Goal: Information Seeking & Learning: Find specific fact

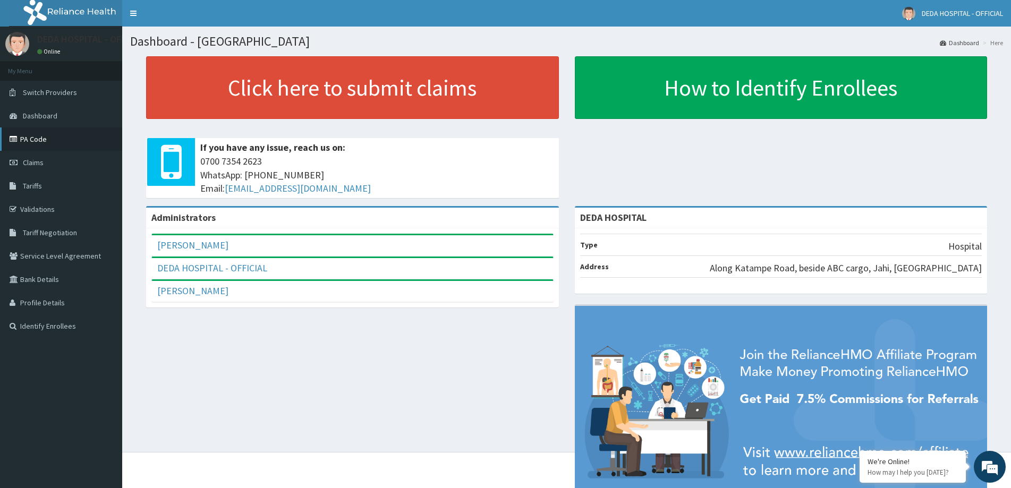
click at [41, 133] on link "PA Code" at bounding box center [61, 138] width 122 height 23
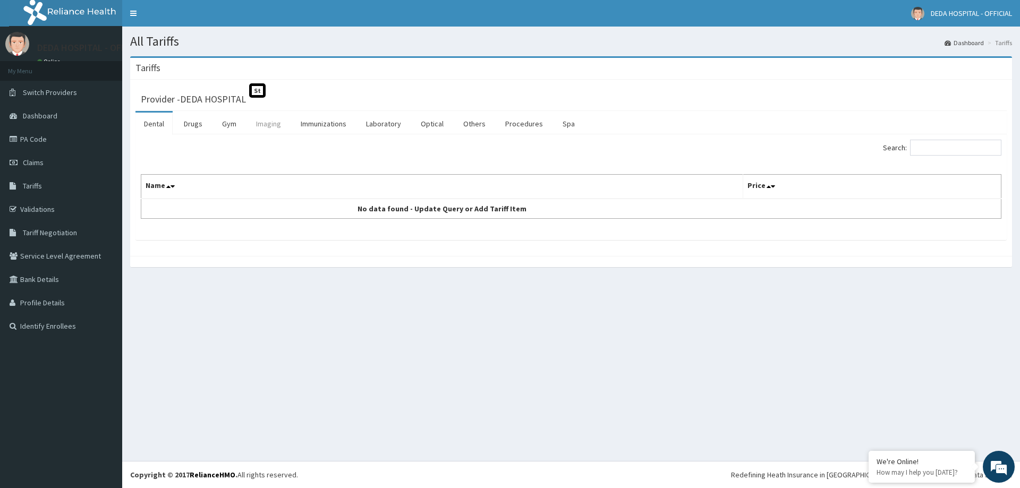
drag, startPoint x: 44, startPoint y: 179, endPoint x: 266, endPoint y: 129, distance: 228.3
click at [264, 129] on link "Imaging" at bounding box center [268, 124] width 42 height 22
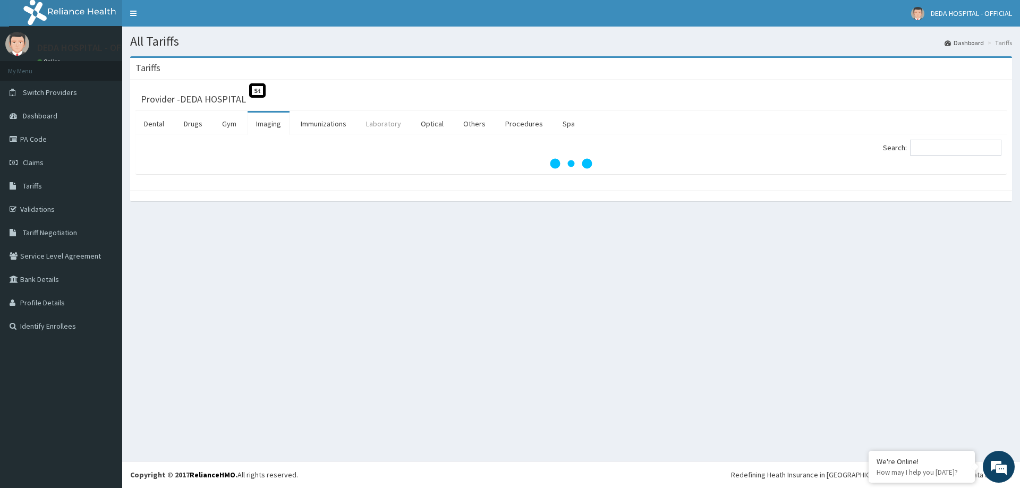
click at [390, 128] on link "Laboratory" at bounding box center [383, 124] width 52 height 22
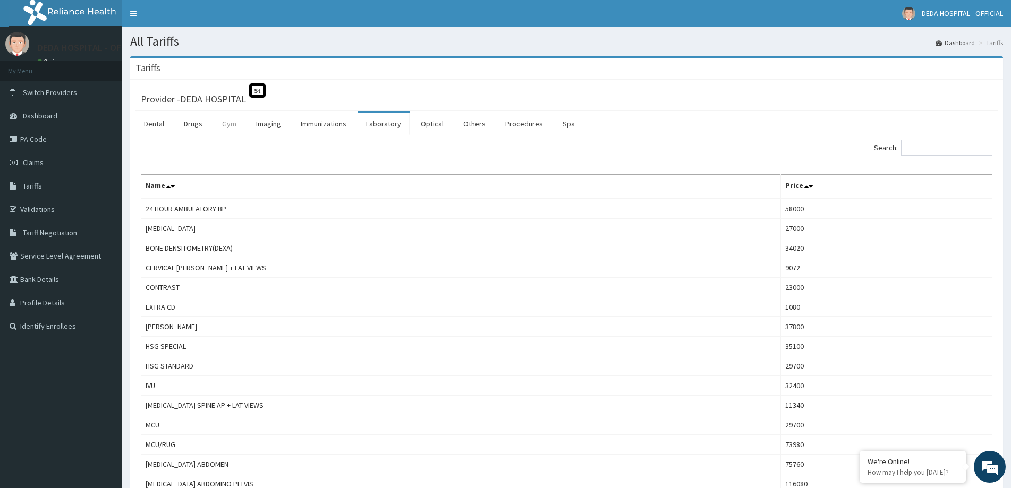
click at [236, 122] on link "Gym" at bounding box center [228, 124] width 31 height 22
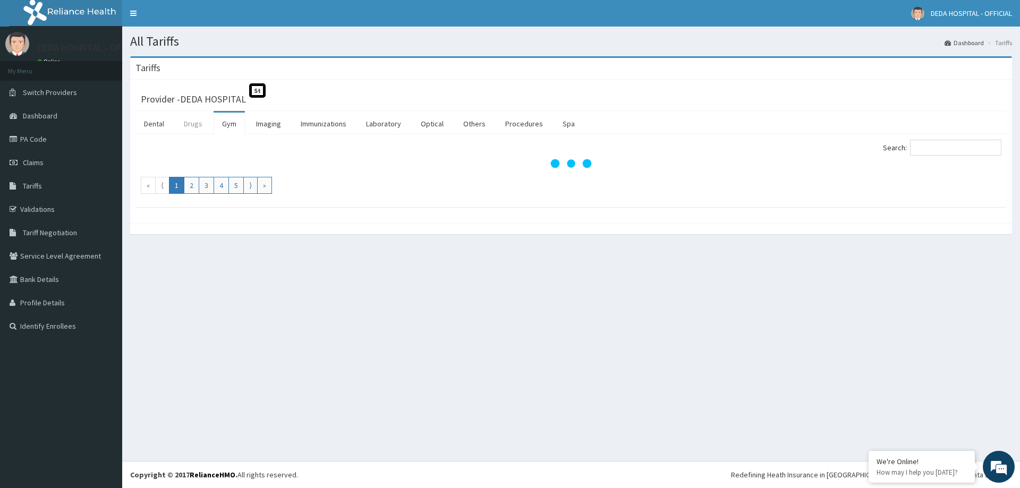
click at [195, 123] on link "Drugs" at bounding box center [193, 124] width 36 height 22
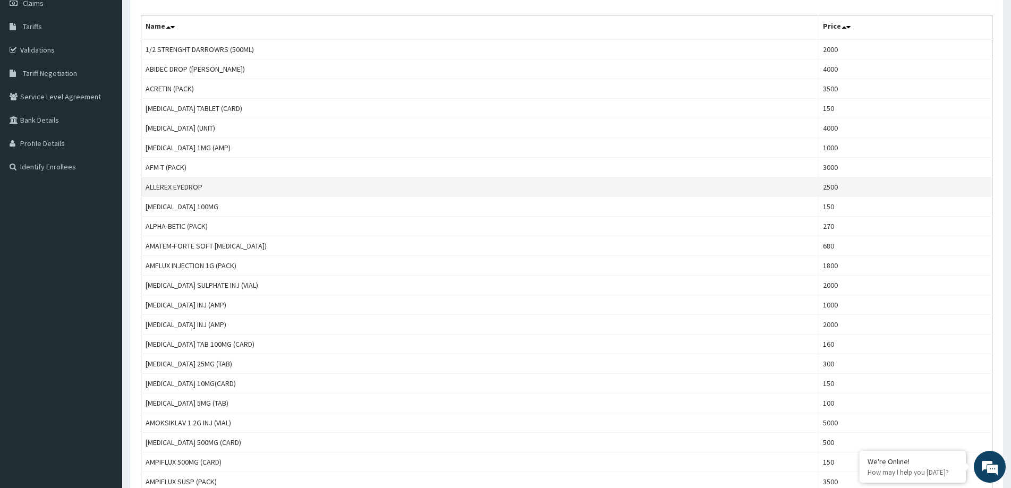
scroll to position [53, 0]
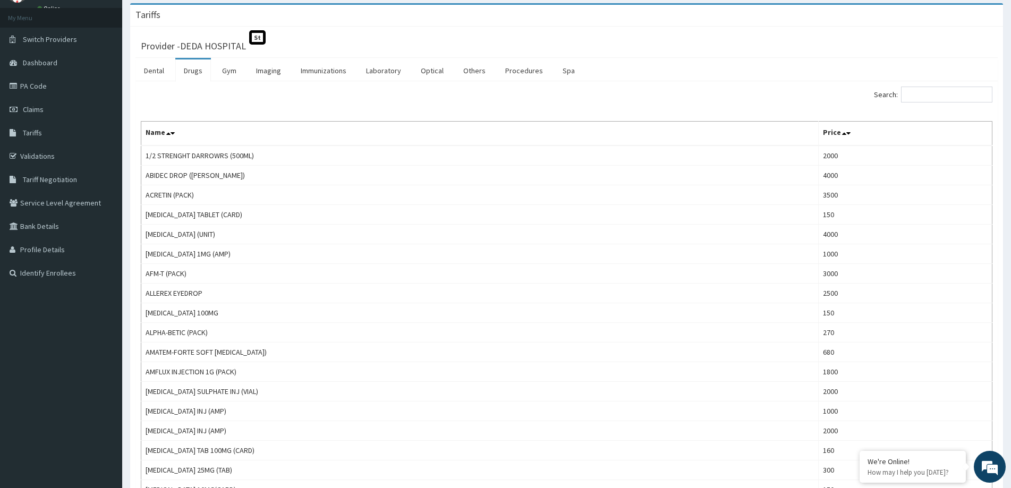
click at [938, 92] on input "Search:" at bounding box center [946, 95] width 91 height 16
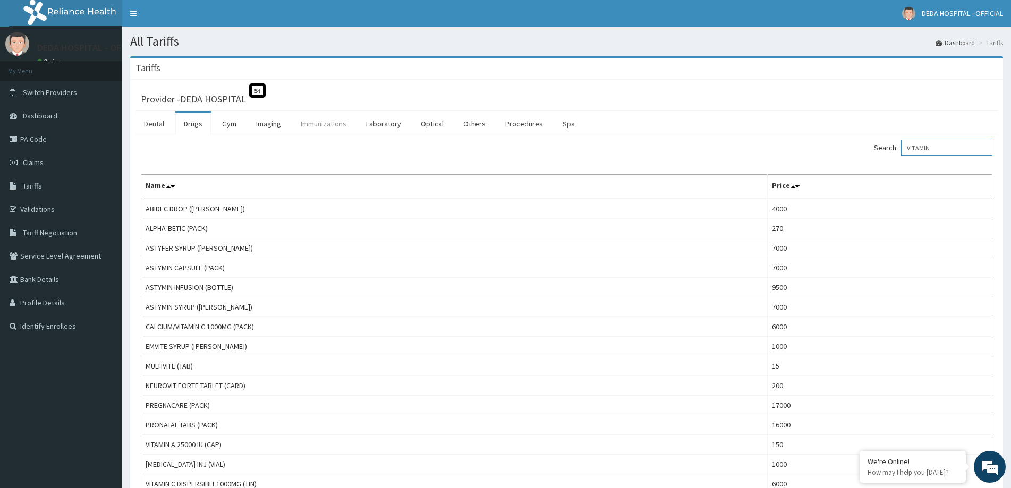
type input "VITAMIN"
click at [335, 119] on link "Immunizations" at bounding box center [323, 124] width 63 height 22
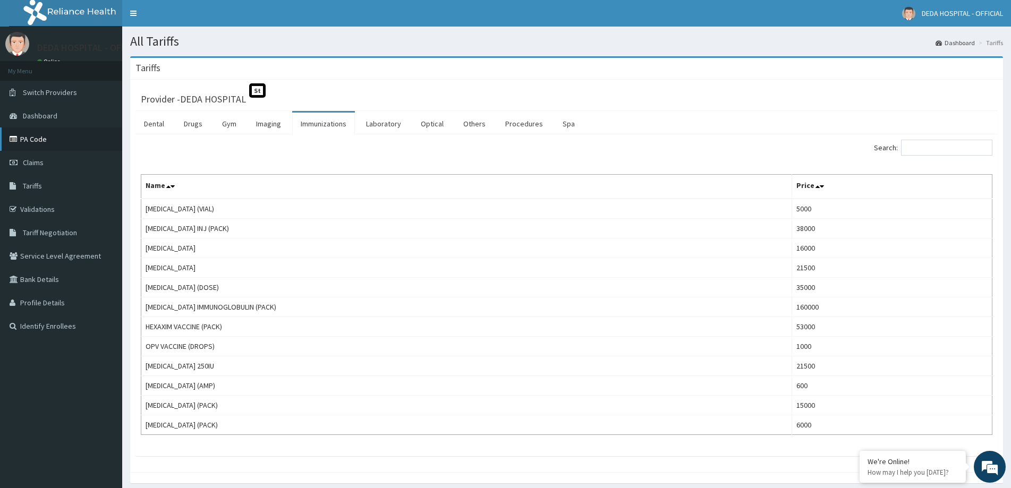
click at [50, 141] on link "PA Code" at bounding box center [61, 138] width 122 height 23
